Goal: Ask a question: Seek information or help from site administrators or community

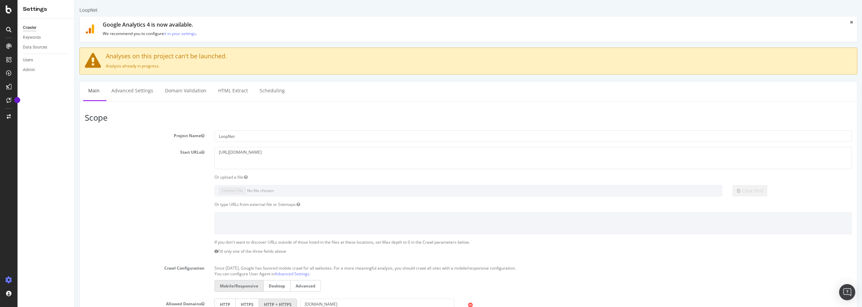
click at [8, 14] on div at bounding box center [9, 153] width 18 height 307
click at [7, 32] on div at bounding box center [8, 29] width 11 height 11
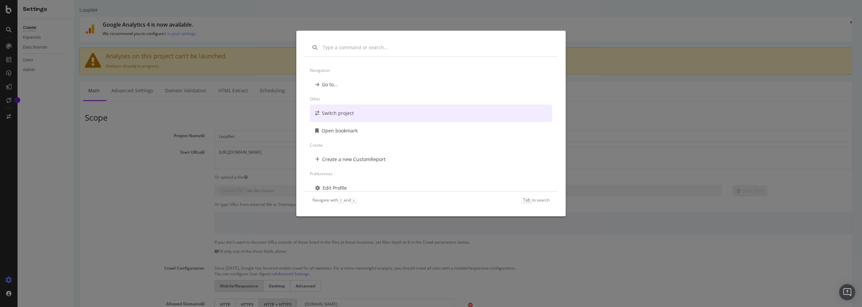
click at [685, 95] on div "Navigation Go to... Other Switch project Open bookmark Create Create a new Cust…" at bounding box center [431, 153] width 862 height 307
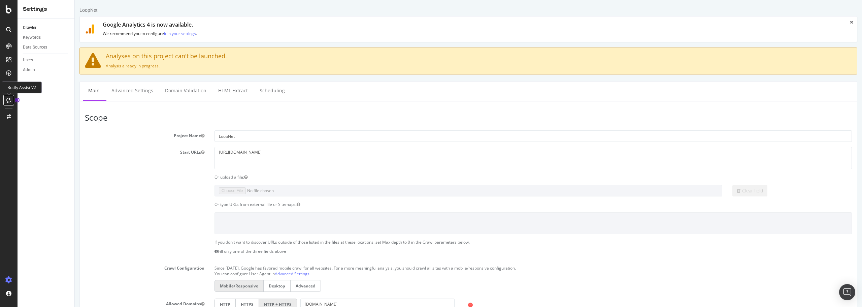
click at [7, 100] on icon at bounding box center [8, 99] width 5 height 5
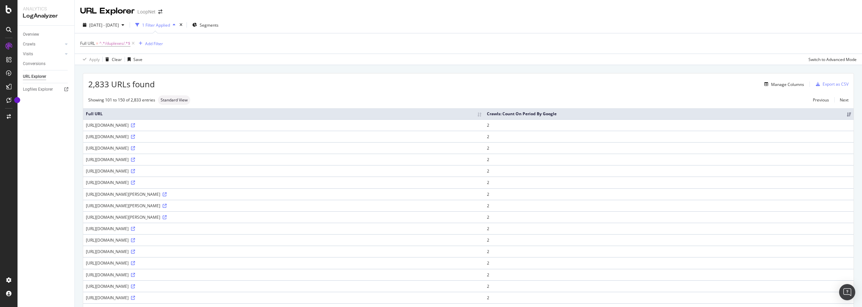
scroll to position [269, 0]
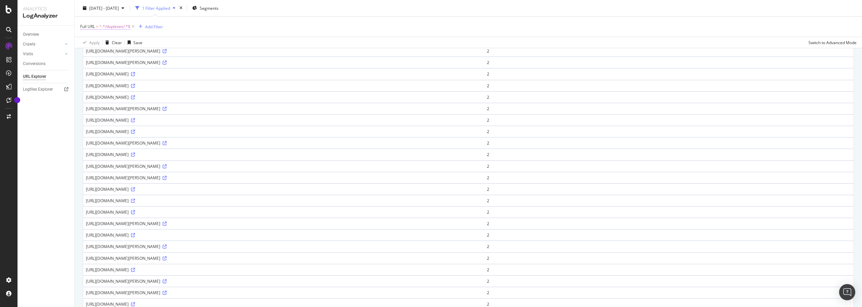
click at [121, 27] on span "^.*/duplexes/.*$" at bounding box center [114, 26] width 31 height 9
click at [94, 53] on input "/duplexes/" at bounding box center [118, 54] width 64 height 11
click at [98, 56] on input "/duplexes/" at bounding box center [118, 54] width 64 height 11
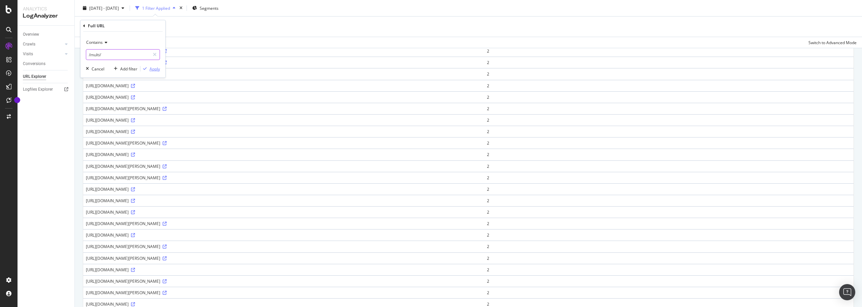
type input "/multi/"
click at [154, 70] on div "Apply" at bounding box center [154, 69] width 10 height 6
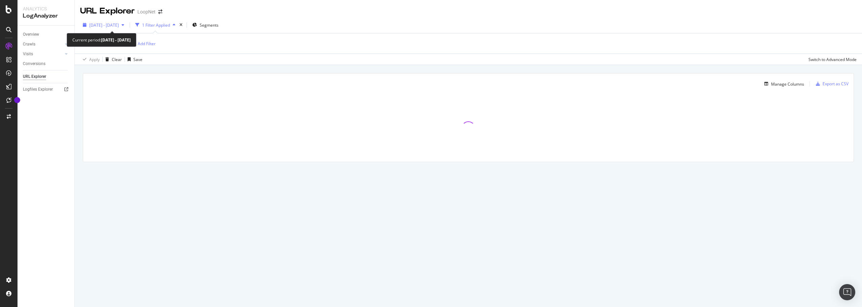
click at [119, 25] on span "2025 Jul. 16th - Aug. 14th" at bounding box center [104, 25] width 30 height 6
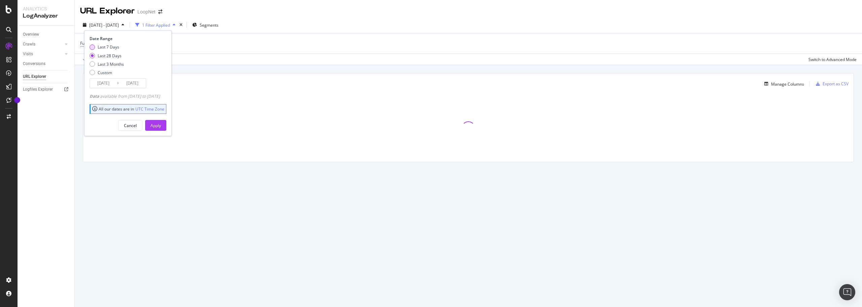
click at [109, 46] on div "Last 7 Days" at bounding box center [109, 47] width 22 height 6
type input "2025/08/08"
click at [161, 125] on div "Apply" at bounding box center [156, 126] width 10 height 6
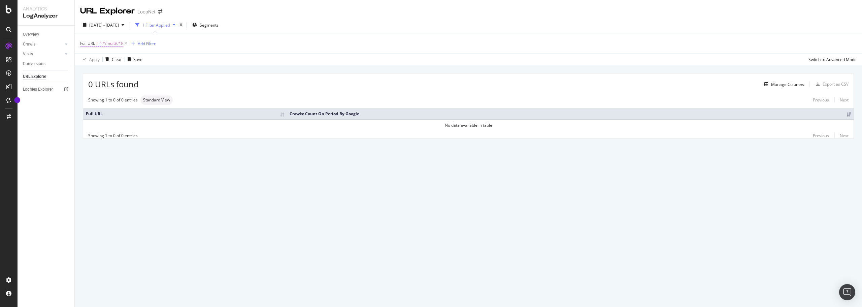
click at [112, 43] on span "^.*/multi/.*$" at bounding box center [111, 43] width 24 height 9
click at [118, 71] on input "/multi/" at bounding box center [118, 71] width 64 height 11
click at [131, 68] on input "/multi/" at bounding box center [118, 71] width 64 height 11
click at [88, 85] on icon "button" at bounding box center [87, 86] width 3 height 4
click at [119, 26] on span "2025 Aug. 8th - Aug. 14th" at bounding box center [104, 25] width 30 height 6
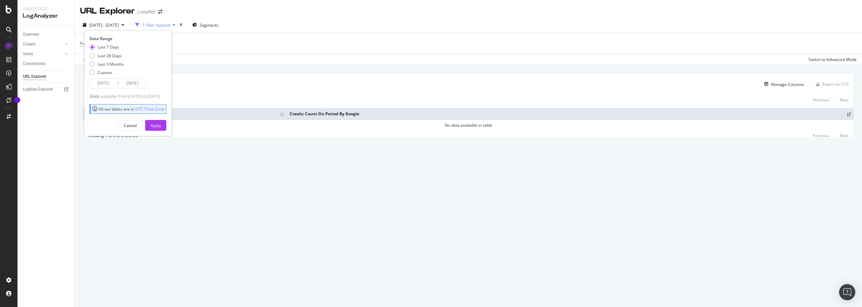
click at [107, 46] on div "Last 7 Days" at bounding box center [109, 47] width 22 height 6
click at [161, 128] on div "Apply" at bounding box center [156, 126] width 10 height 6
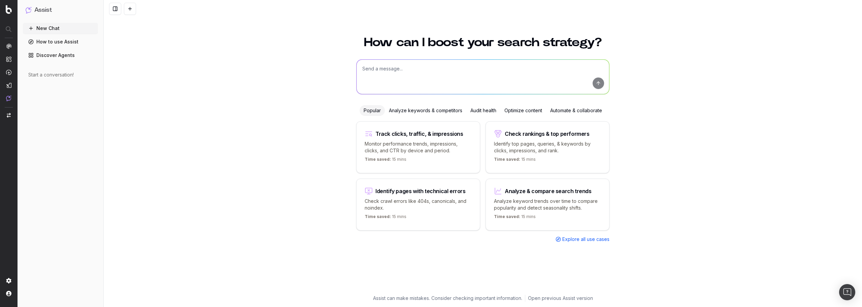
click at [414, 77] on textarea at bounding box center [483, 77] width 253 height 34
type textarea "Are there any patterns with urls that have /multi/ in them that would be intere…"
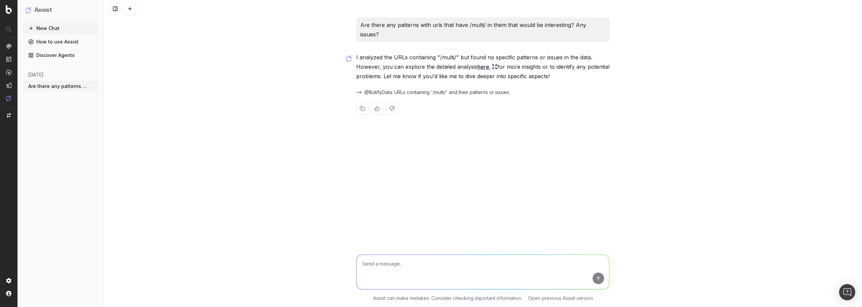
click at [485, 62] on link "here" at bounding box center [487, 66] width 20 height 9
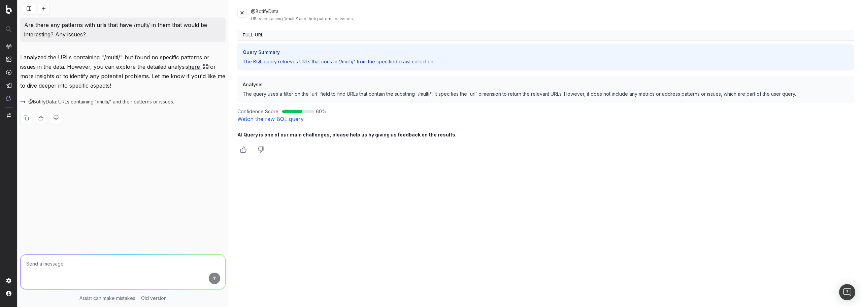
click at [278, 118] on link "Watch the raw BQL query" at bounding box center [270, 118] width 66 height 7
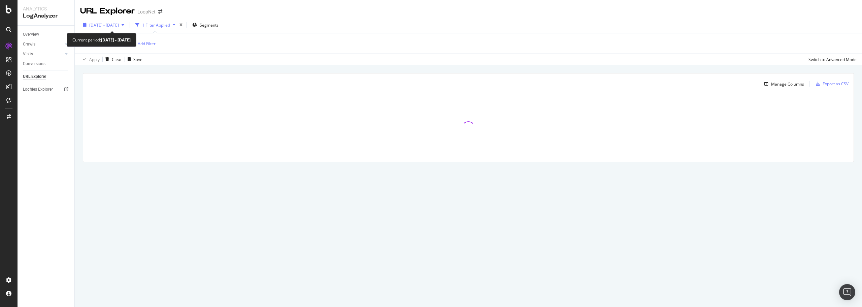
click at [119, 24] on span "[DATE] - [DATE]" at bounding box center [104, 25] width 30 height 6
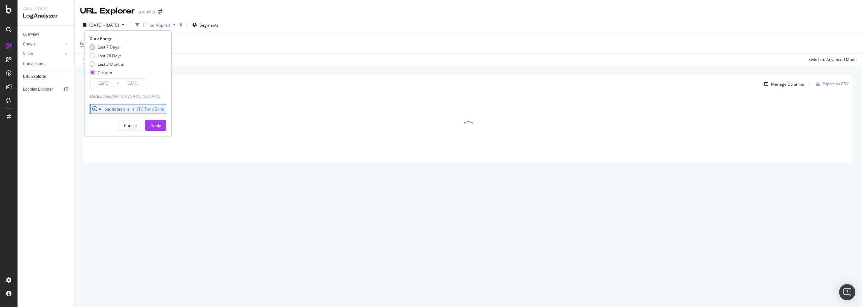
click at [112, 47] on div "Last 7 Days" at bounding box center [109, 47] width 22 height 6
type input "[DATE]"
click at [161, 124] on div "Apply" at bounding box center [156, 126] width 10 height 6
